Goal: Transaction & Acquisition: Download file/media

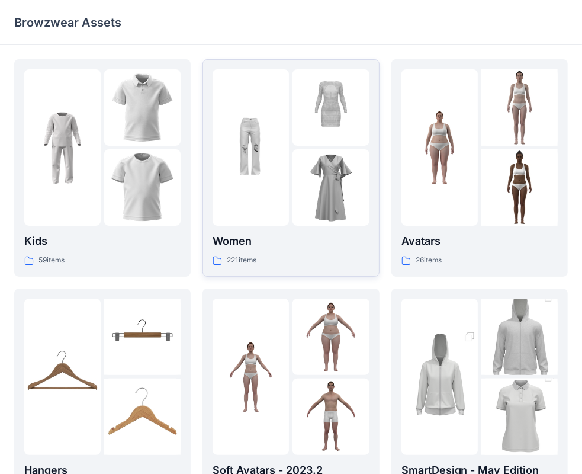
click at [263, 236] on p "Women" at bounding box center [291, 241] width 156 height 17
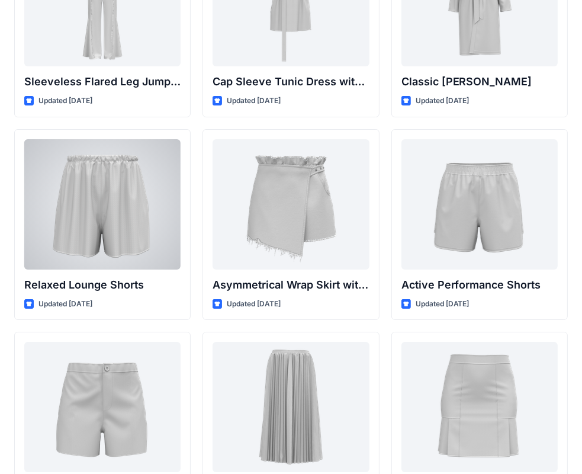
scroll to position [2774, 0]
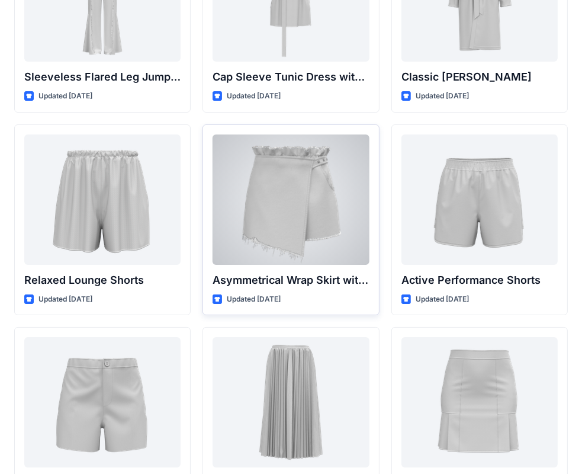
click at [322, 253] on div at bounding box center [291, 199] width 156 height 130
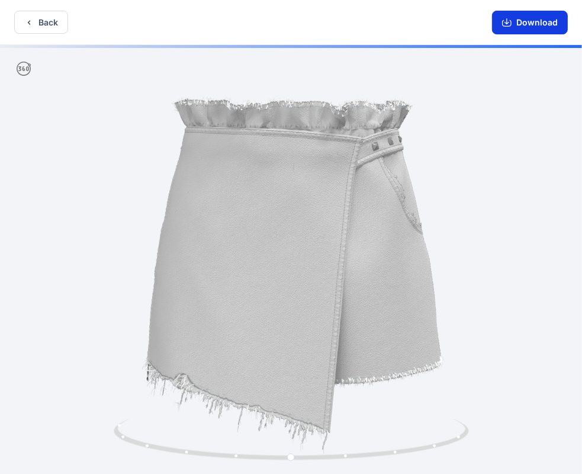
click at [523, 23] on button "Download" at bounding box center [530, 23] width 76 height 24
click at [34, 26] on button "Back" at bounding box center [41, 22] width 54 height 23
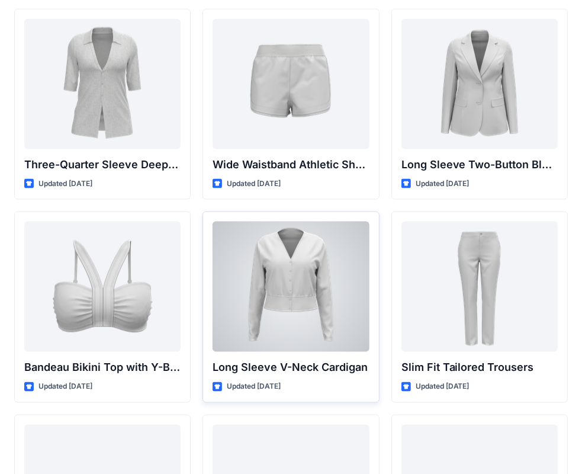
scroll to position [1057, 0]
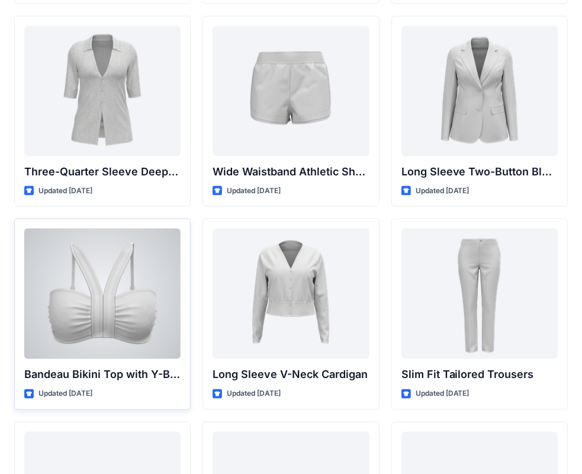
click at [96, 316] on div at bounding box center [102, 293] width 156 height 130
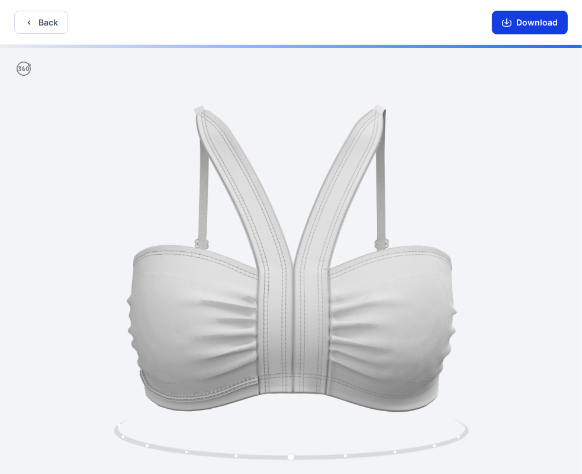
click at [526, 22] on button "Download" at bounding box center [530, 23] width 76 height 24
click at [30, 26] on icon "button" at bounding box center [28, 22] width 9 height 9
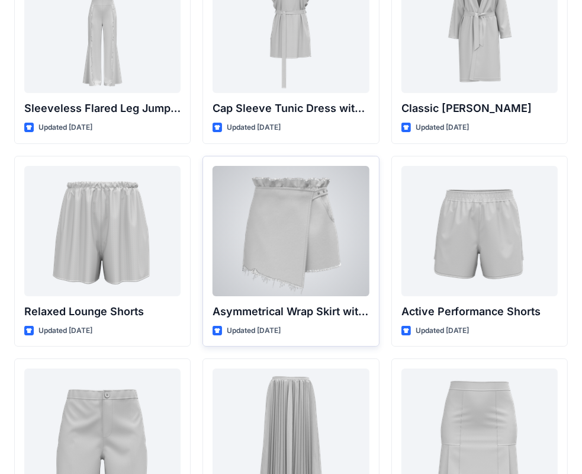
scroll to position [2875, 0]
